Goal: Information Seeking & Learning: Learn about a topic

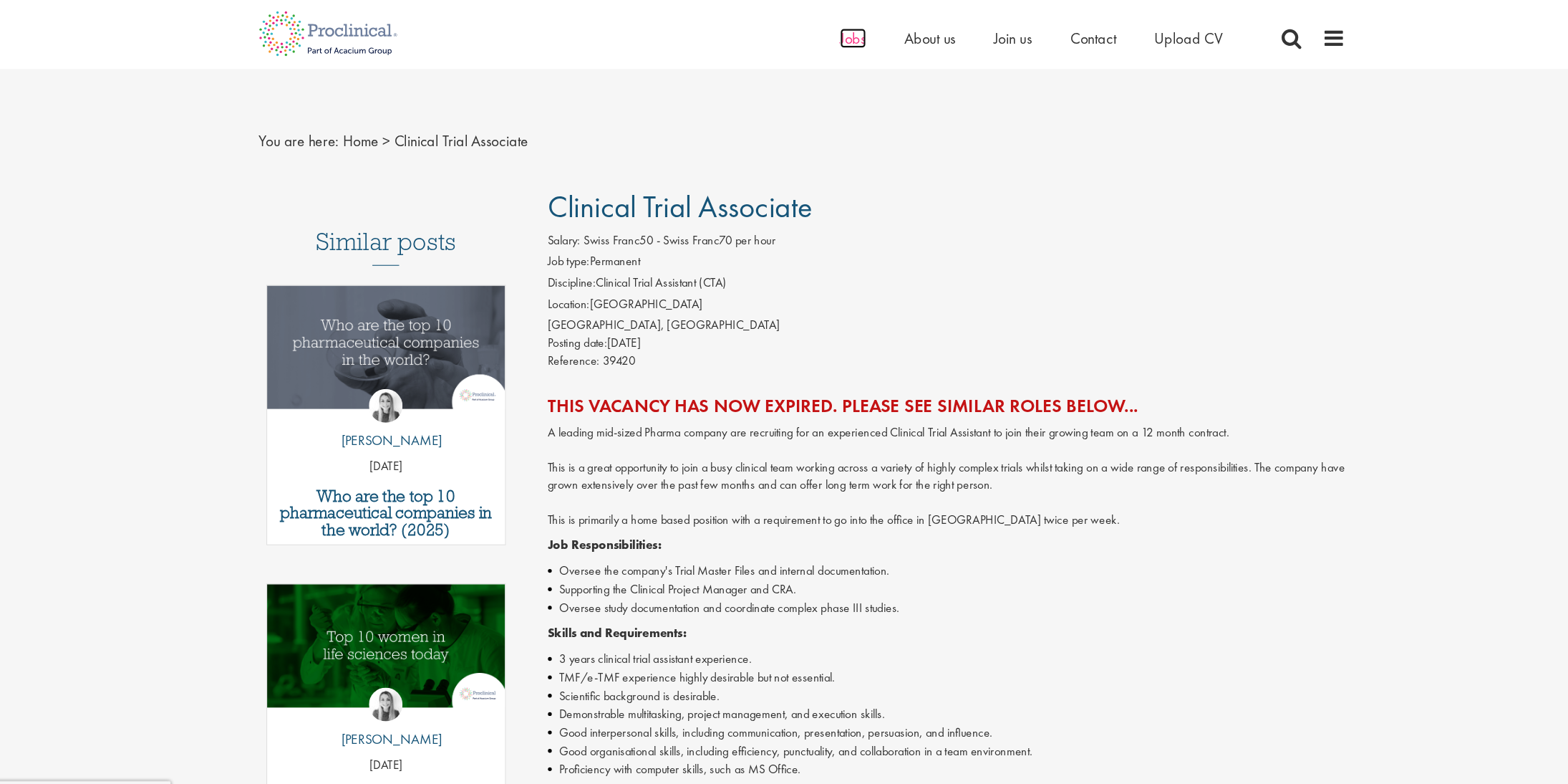
click at [828, 39] on span "Jobs" at bounding box center [832, 35] width 24 height 19
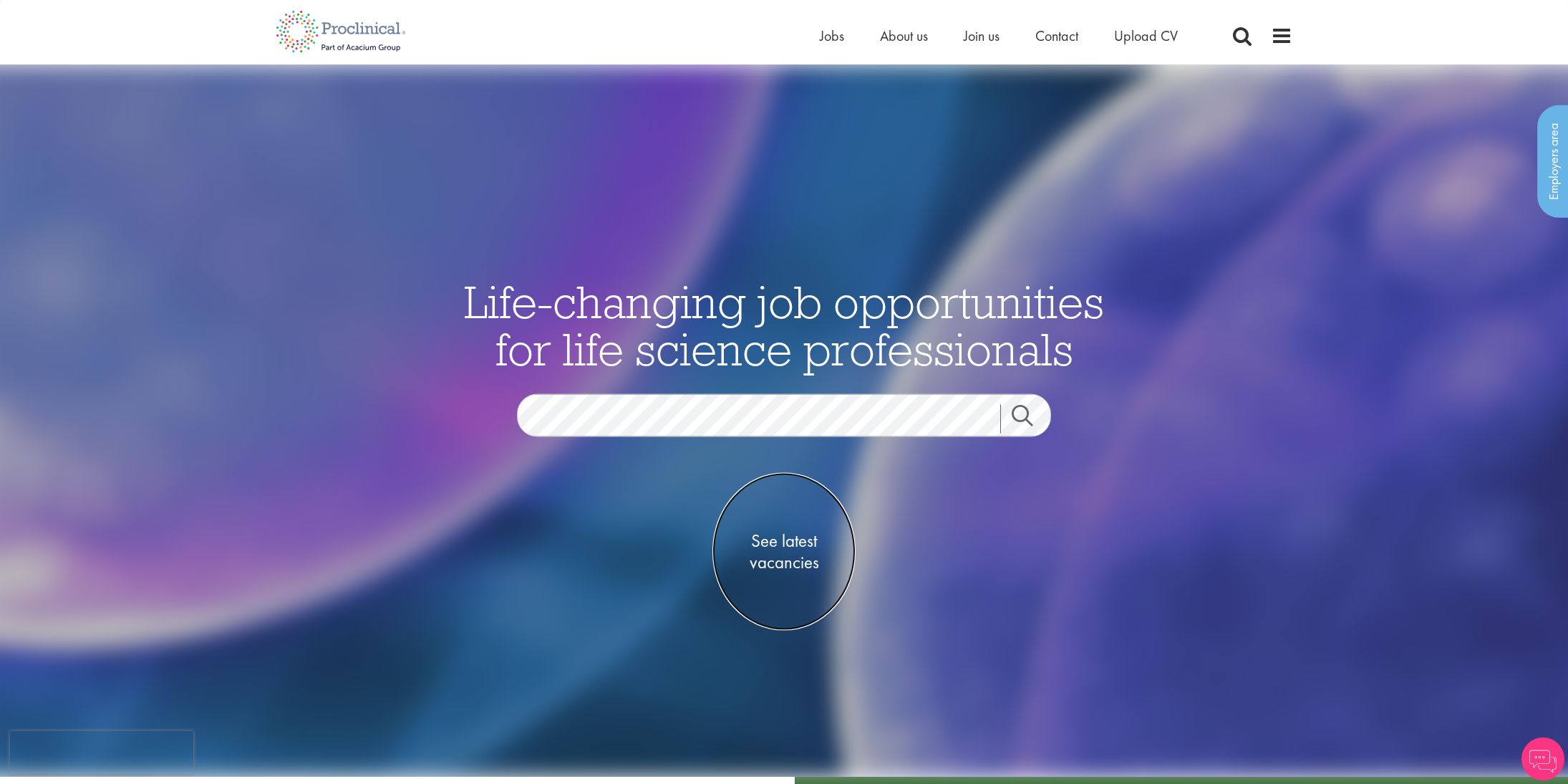
click at [801, 547] on span "See latest vacancies" at bounding box center [784, 551] width 143 height 43
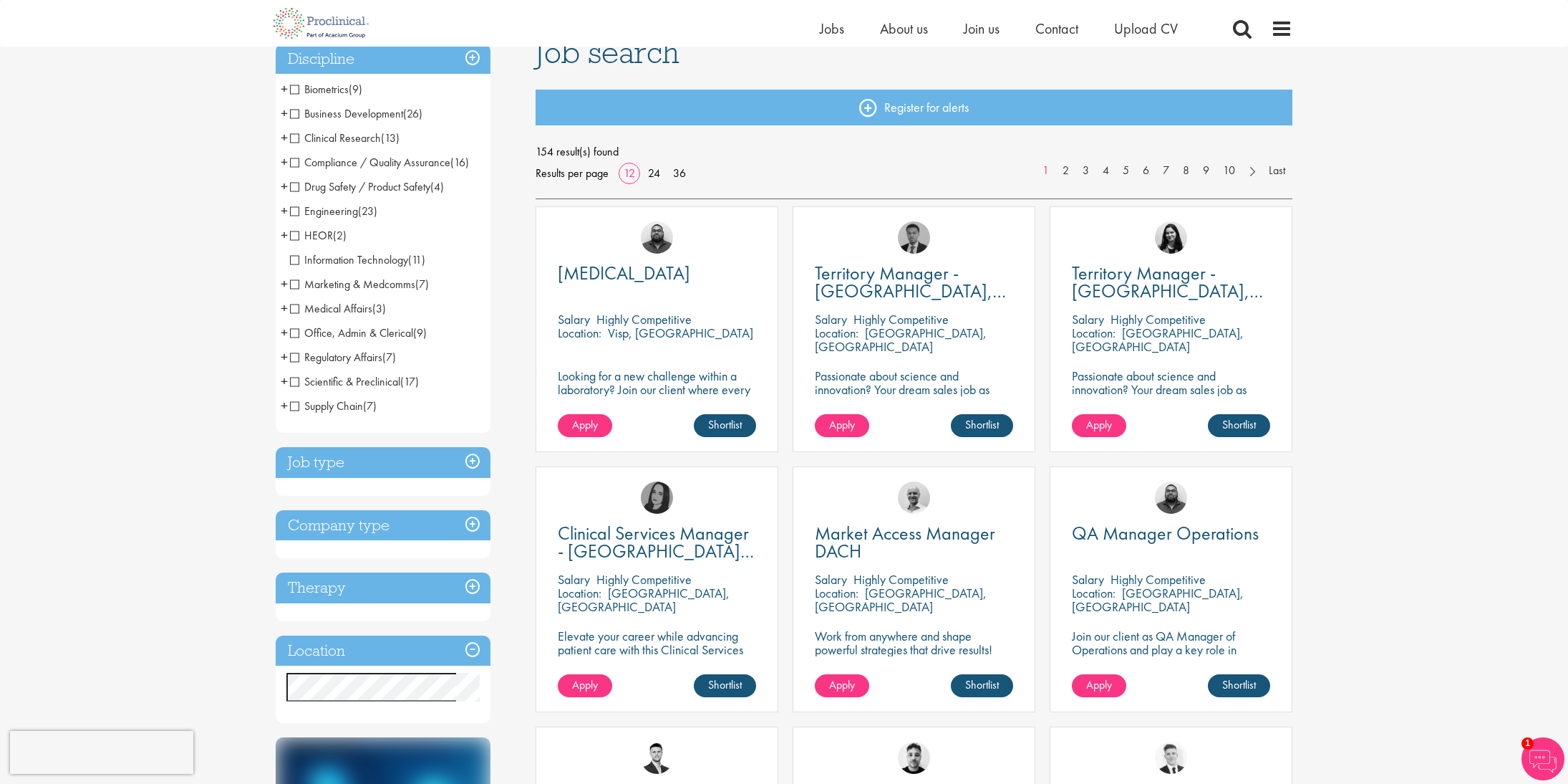
scroll to position [203, 0]
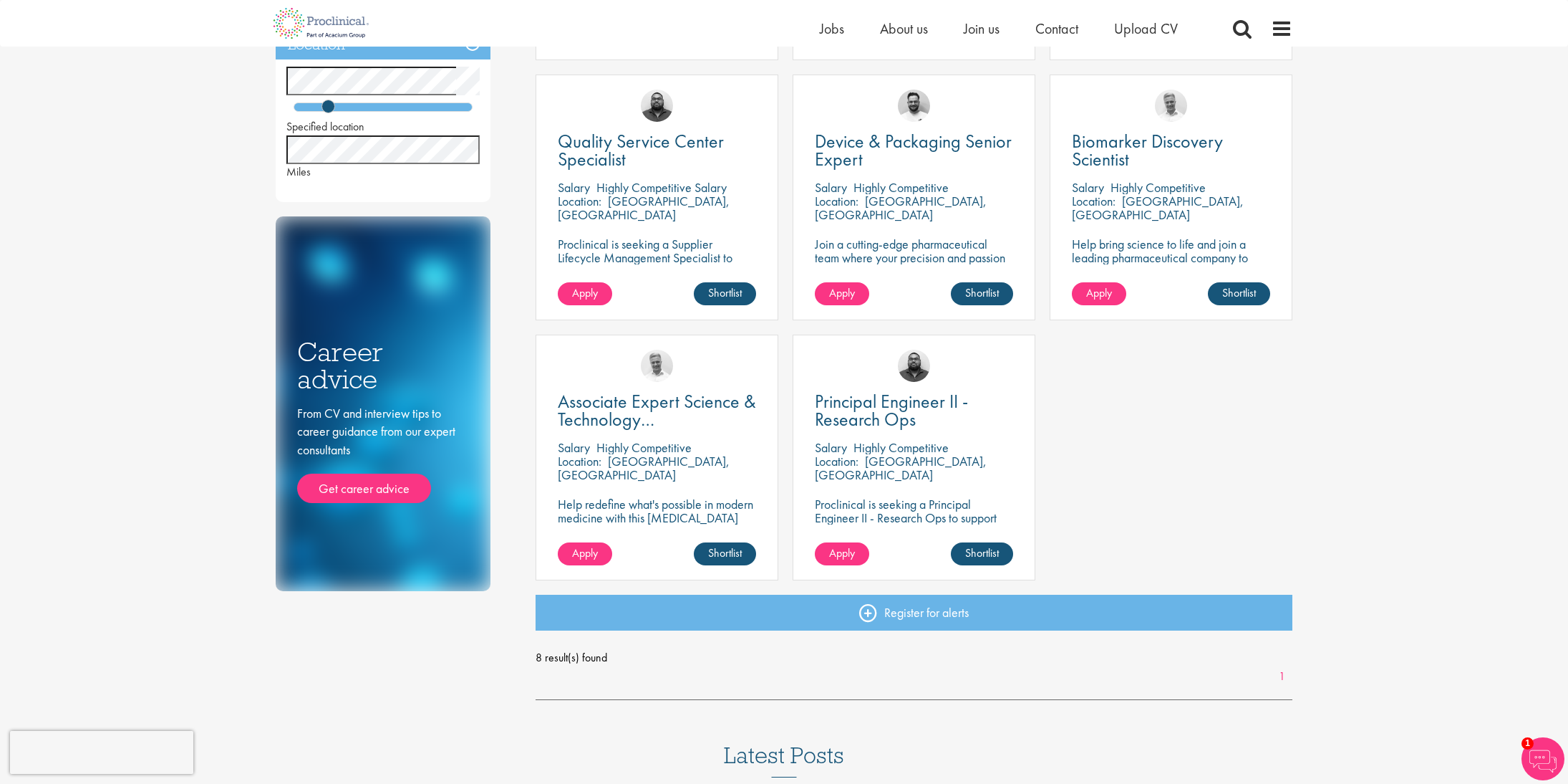
scroll to position [526, 0]
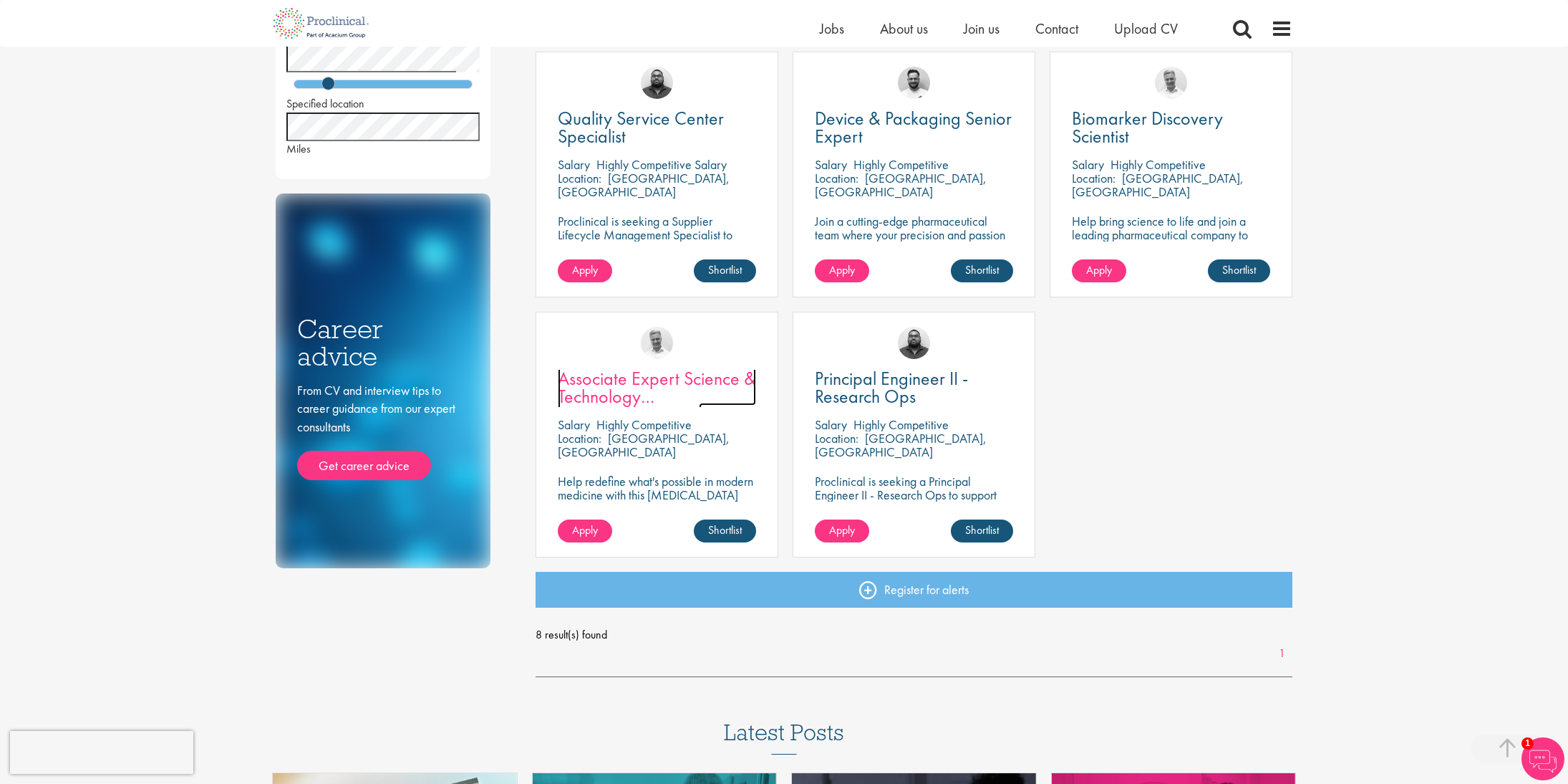
click at [727, 384] on span "Associate Expert Science & Technology (Lab Technician)" at bounding box center [657, 396] width 199 height 60
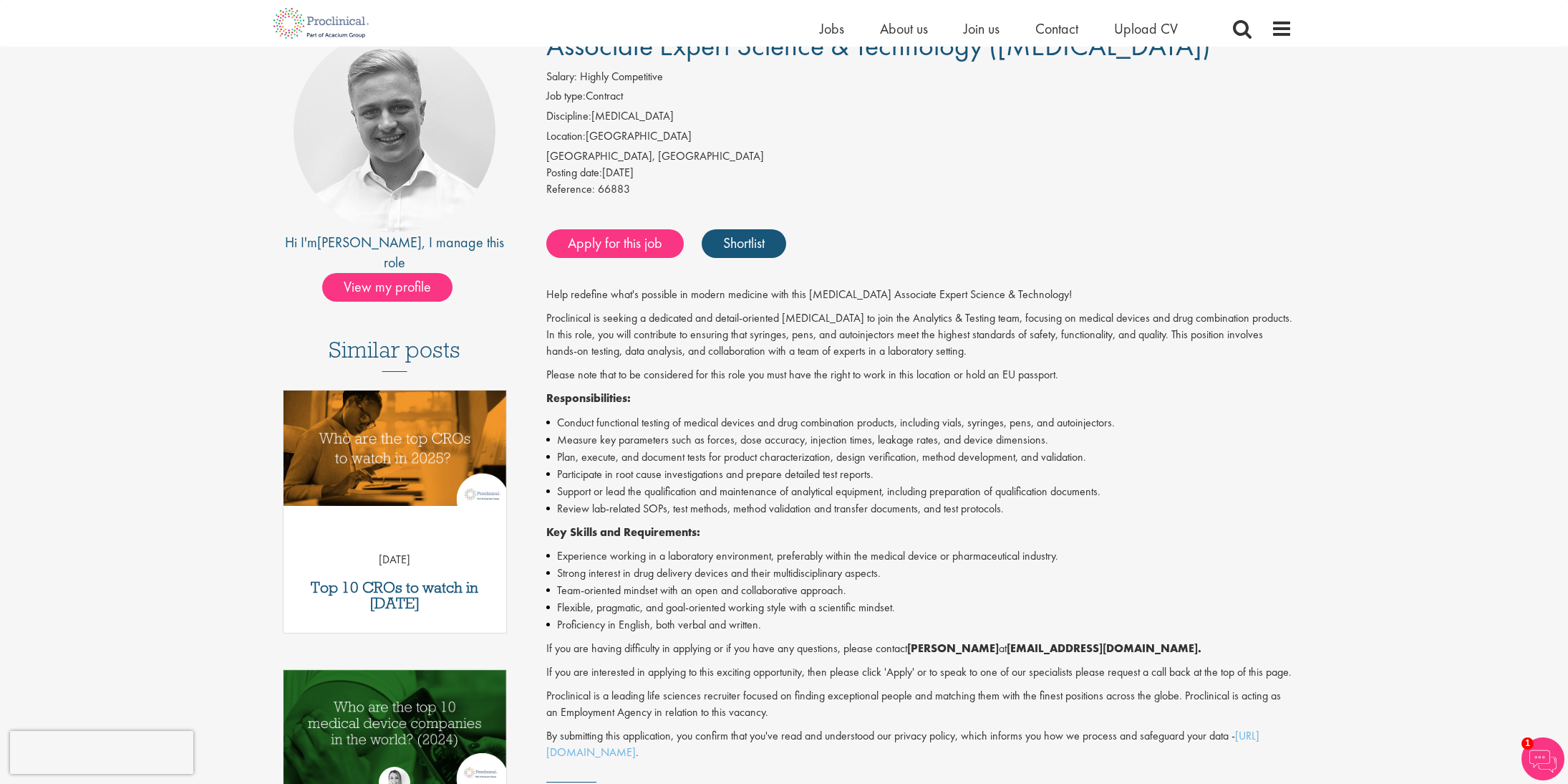
scroll to position [96, 0]
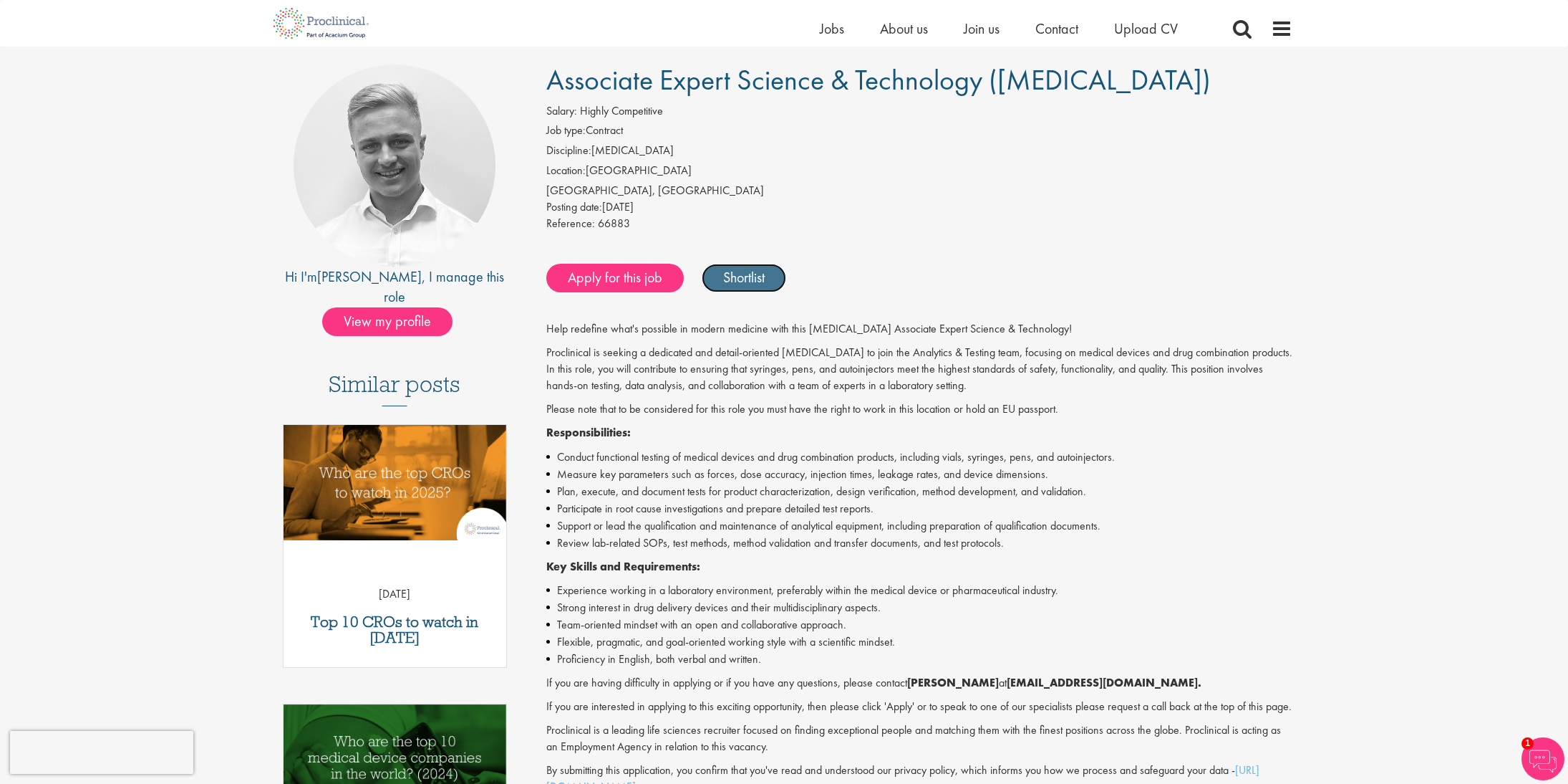
click at [745, 284] on link "Shortlist" at bounding box center [744, 278] width 84 height 29
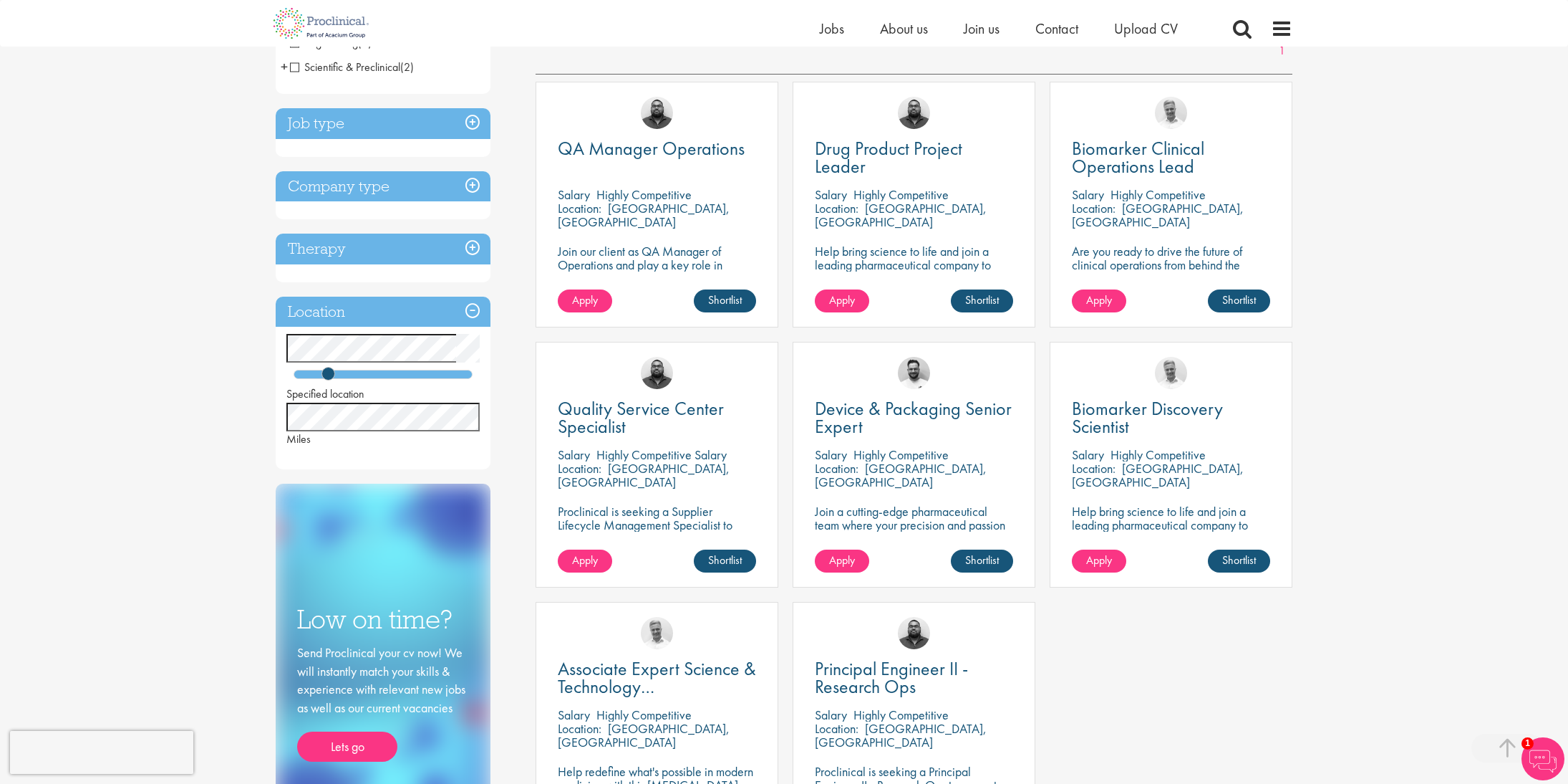
scroll to position [234, 0]
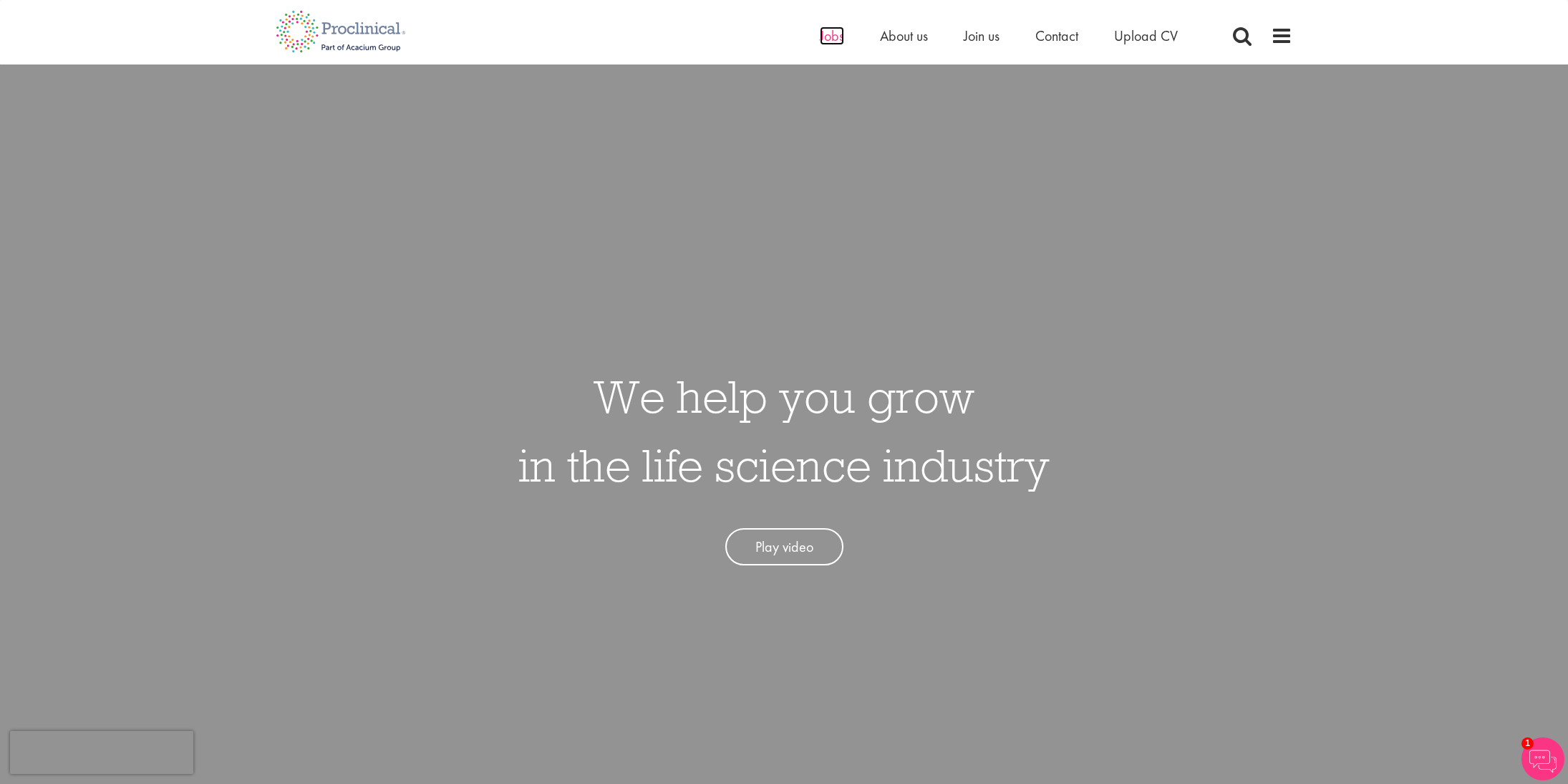
click at [834, 37] on span "Jobs" at bounding box center [832, 35] width 24 height 19
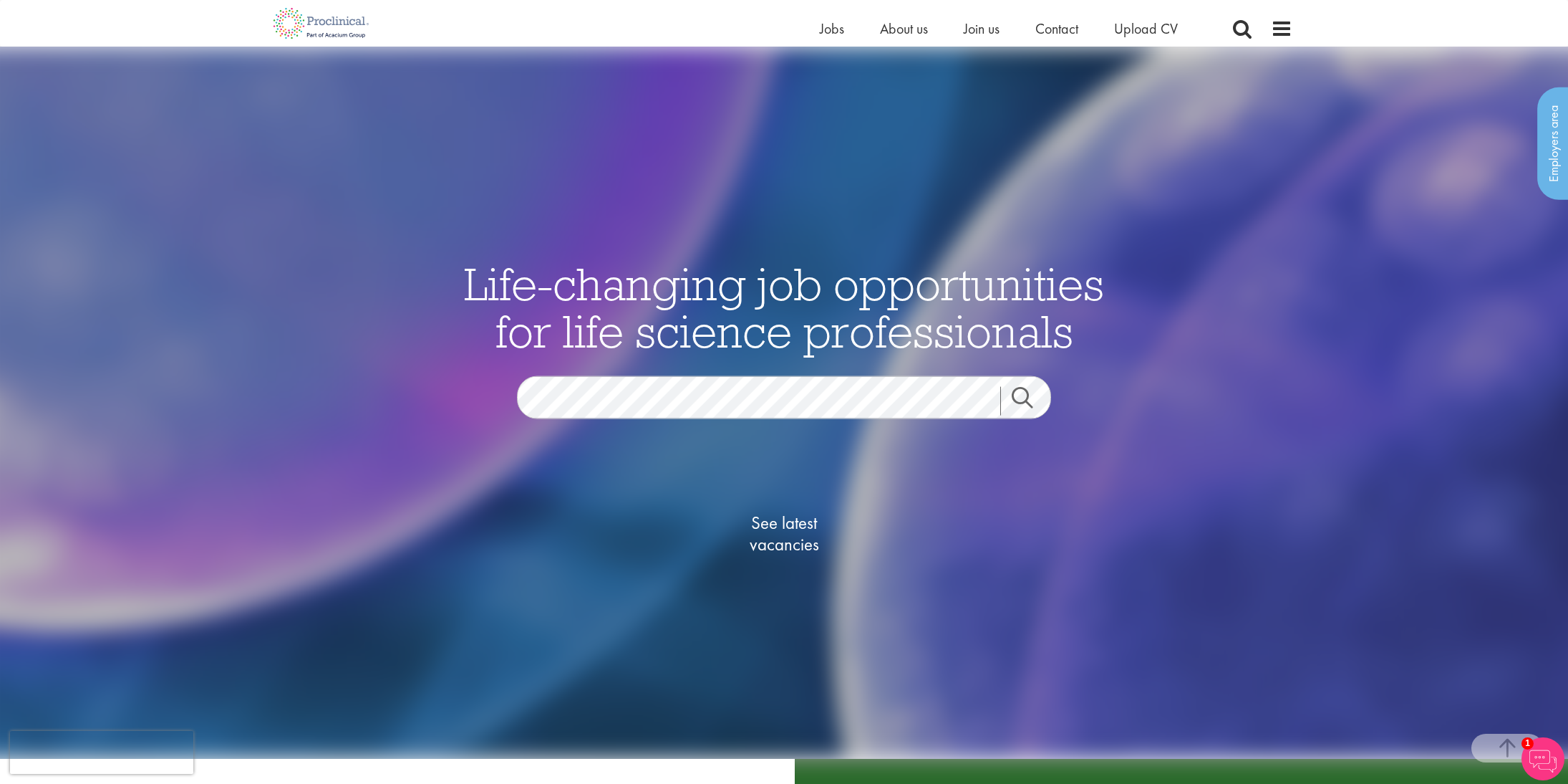
scroll to position [691, 0]
